Goal: Task Accomplishment & Management: Manage account settings

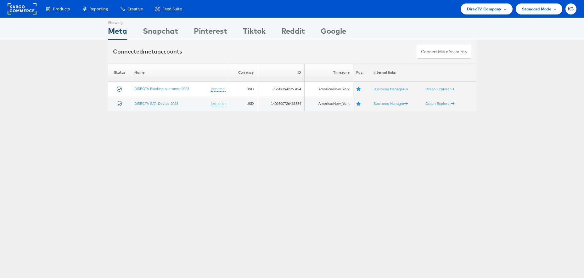
click at [475, 8] on span "DirecTV Company" at bounding box center [484, 9] width 34 height 7
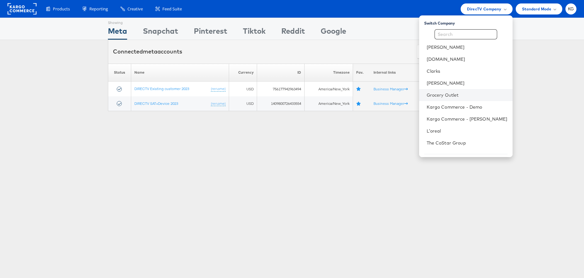
click at [467, 91] on li "Grocery Outlet" at bounding box center [466, 95] width 94 height 12
click at [459, 93] on link "Grocery Outlet" at bounding box center [467, 95] width 81 height 6
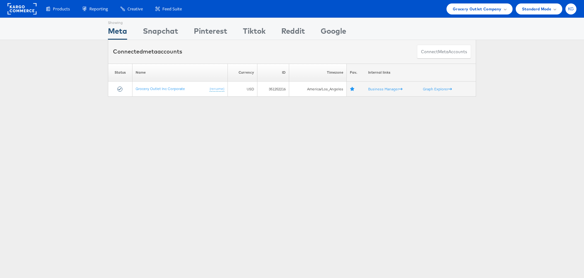
click at [567, 9] on div "KG" at bounding box center [571, 8] width 11 height 11
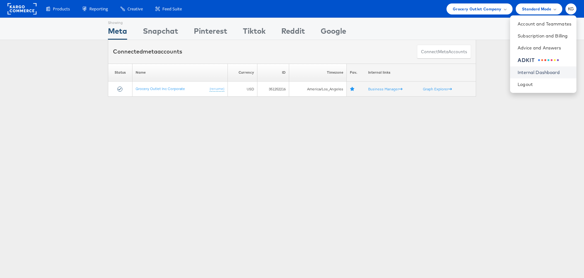
click at [553, 73] on link "Internal Dashboard" at bounding box center [545, 72] width 54 height 6
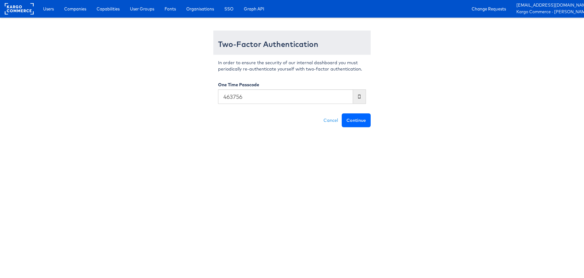
type input "463756"
click at [363, 124] on button "Continue" at bounding box center [356, 120] width 29 height 14
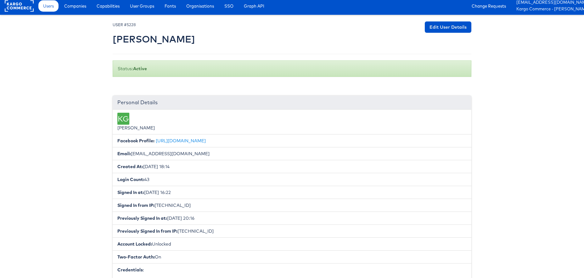
scroll to position [2, 0]
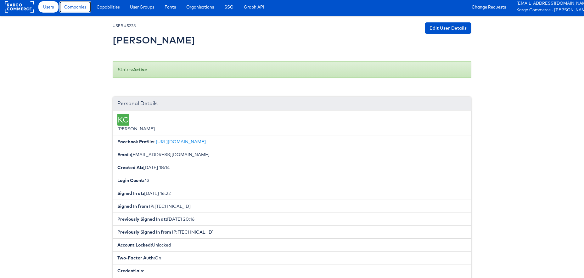
click at [91, 9] on link "Companies" at bounding box center [75, 6] width 31 height 11
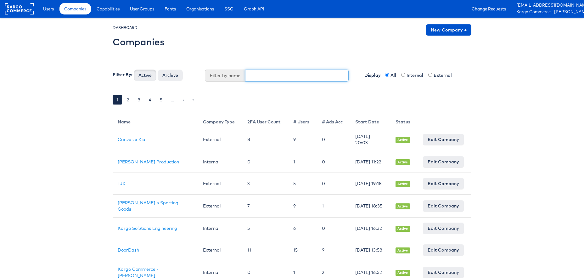
click at [265, 76] on input "text" at bounding box center [297, 76] width 104 height 12
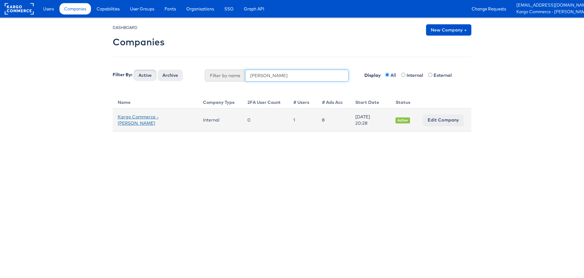
type input "katie mc"
click at [157, 115] on link "Kargo Commerce - Katie McGowan" at bounding box center [138, 120] width 41 height 12
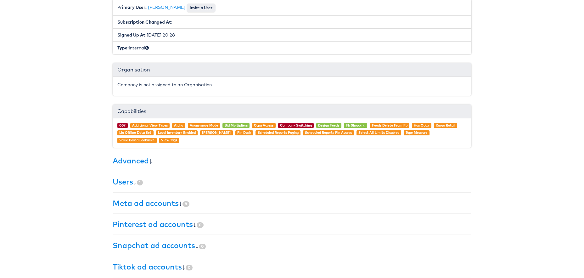
scroll to position [105, 0]
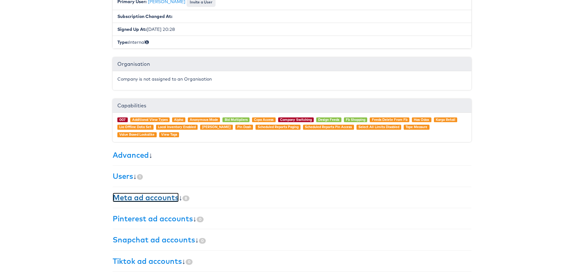
click at [153, 200] on link "Meta ad accounts" at bounding box center [146, 197] width 66 height 9
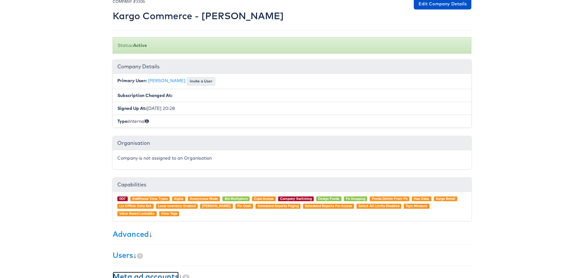
scroll to position [0, 0]
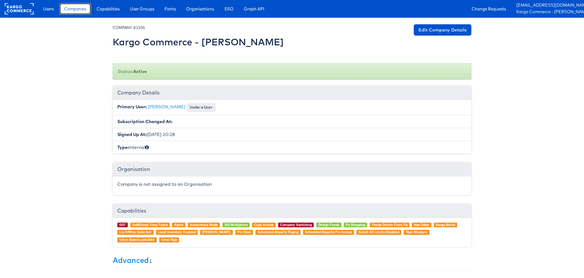
click at [81, 9] on span "Companies" at bounding box center [75, 9] width 22 height 6
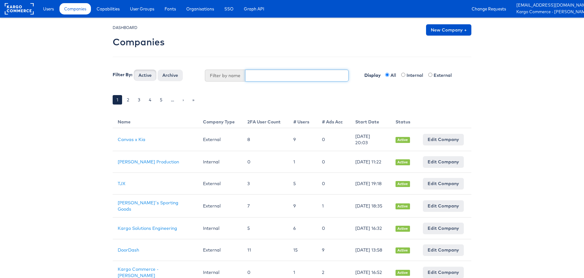
click at [318, 79] on input "text" at bounding box center [297, 76] width 104 height 12
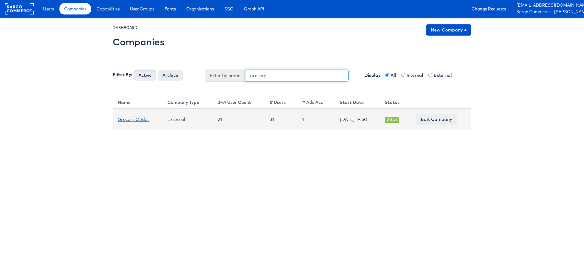
type input "grocery"
click at [130, 120] on link "Grocery Outlet" at bounding box center [133, 120] width 31 height 6
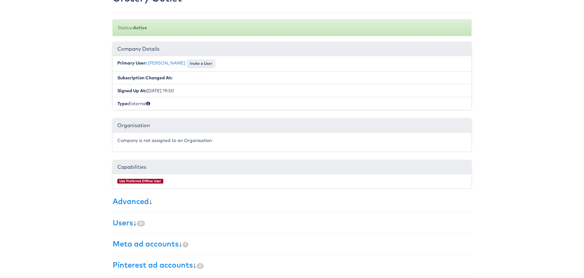
scroll to position [90, 0]
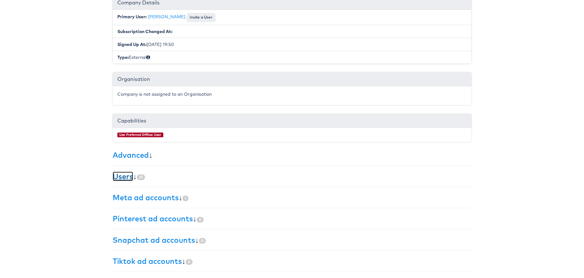
click at [124, 176] on link "Users" at bounding box center [123, 176] width 20 height 9
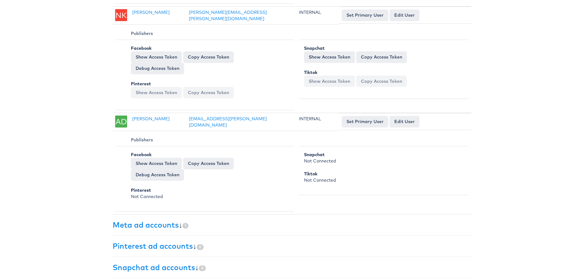
scroll to position [3304, 0]
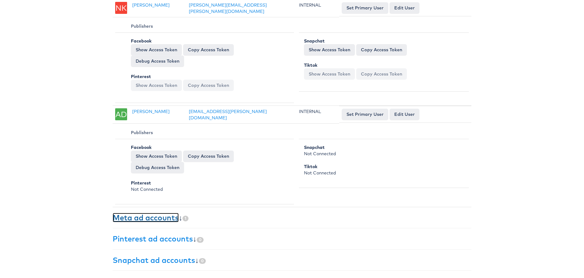
click at [169, 213] on link "Meta ad accounts" at bounding box center [146, 217] width 66 height 9
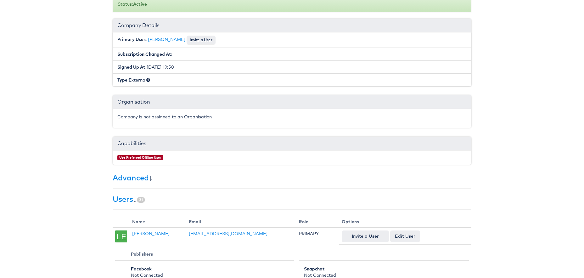
scroll to position [0, 0]
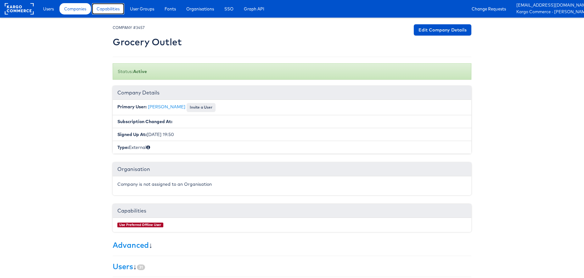
click at [107, 11] on span "Capabilities" at bounding box center [108, 9] width 23 height 6
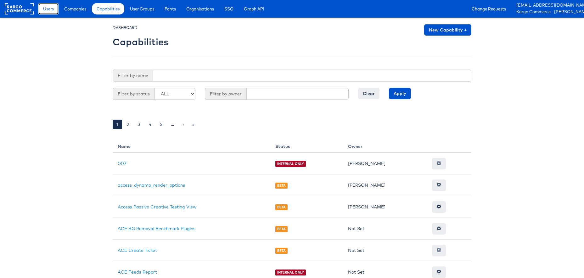
click at [48, 12] on span "Users" at bounding box center [48, 9] width 11 height 6
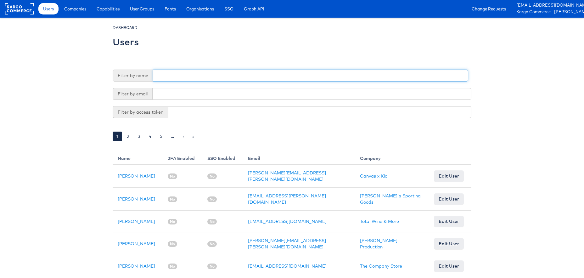
click at [197, 74] on input "text" at bounding box center [311, 76] width 316 height 12
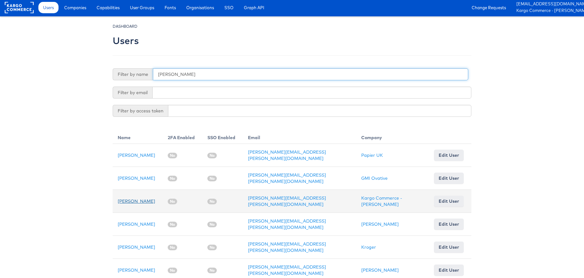
type input "katie"
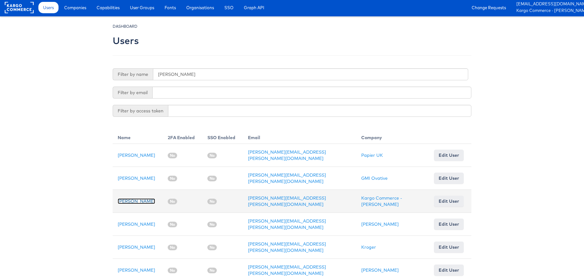
click at [142, 198] on link "[PERSON_NAME]" at bounding box center [136, 201] width 37 height 6
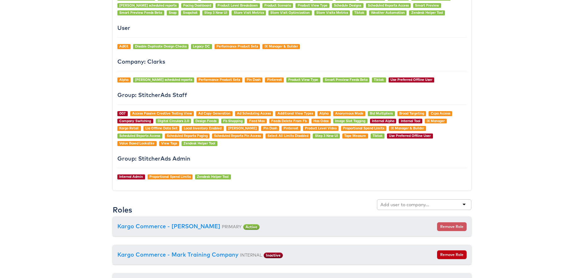
scroll to position [541, 0]
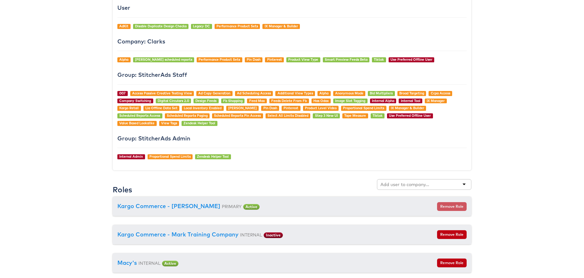
click at [430, 185] on div at bounding box center [424, 184] width 94 height 11
type input "groc"
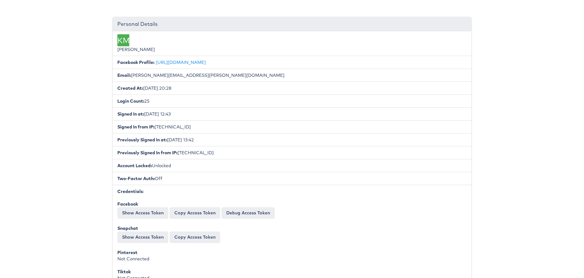
scroll to position [0, 0]
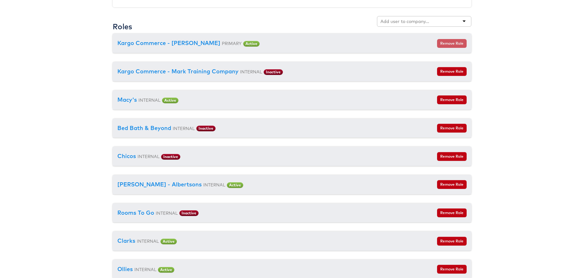
scroll to position [878, 0]
